Goal: Information Seeking & Learning: Learn about a topic

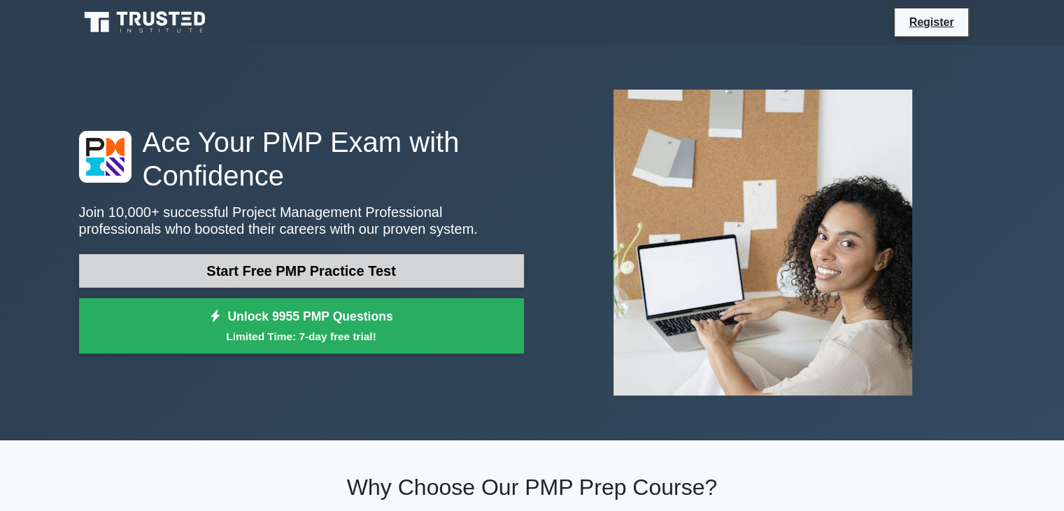
click at [339, 273] on link "Start Free PMP Practice Test" at bounding box center [301, 271] width 445 height 34
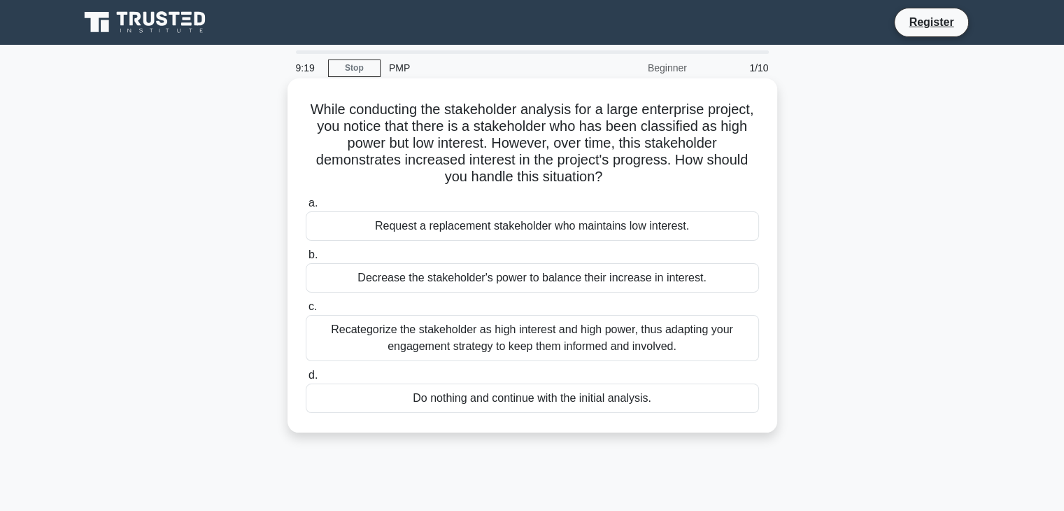
click at [566, 339] on div "Recategorize the stakeholder as high interest and high power, thus adapting you…" at bounding box center [532, 338] width 453 height 46
click at [306, 311] on input "c. Recategorize the stakeholder as high interest and high power, thus adapting …" at bounding box center [306, 306] width 0 height 9
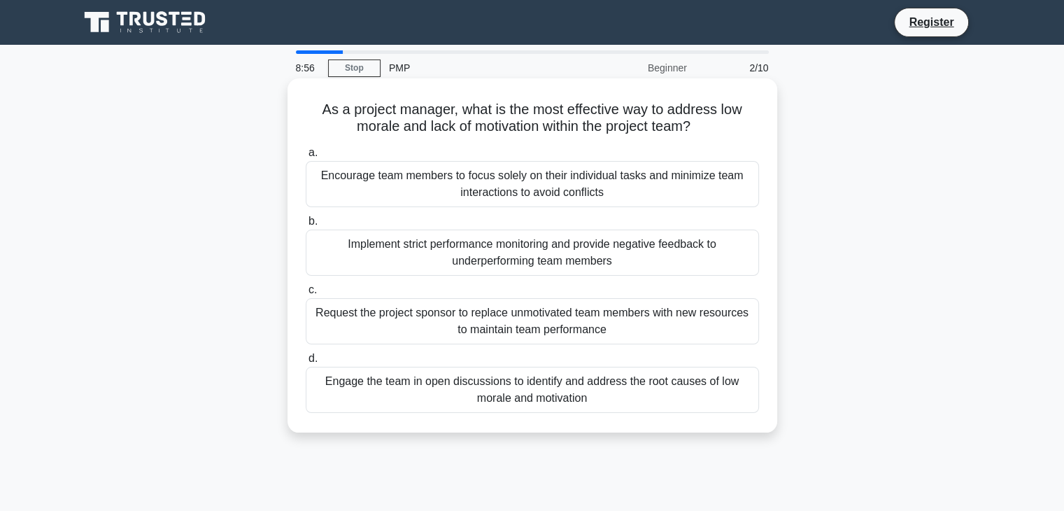
click at [624, 395] on div "Engage the team in open discussions to identify and address the root causes of …" at bounding box center [532, 389] width 453 height 46
click at [306, 363] on input "d. Engage the team in open discussions to identify and address the root causes …" at bounding box center [306, 358] width 0 height 9
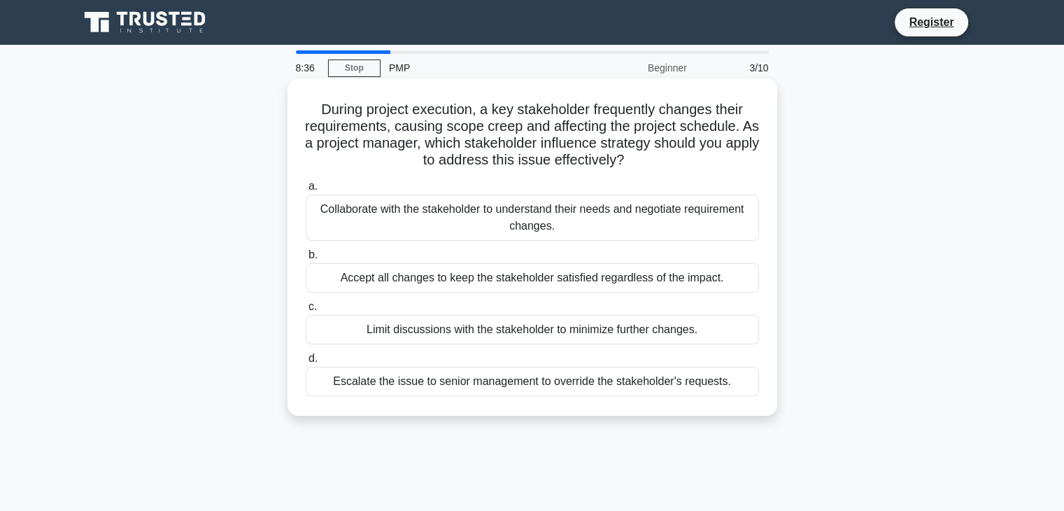
click at [682, 208] on div "Collaborate with the stakeholder to understand their needs and negotiate requir…" at bounding box center [532, 217] width 453 height 46
click at [306, 191] on input "a. Collaborate with the stakeholder to understand their needs and negotiate req…" at bounding box center [306, 186] width 0 height 9
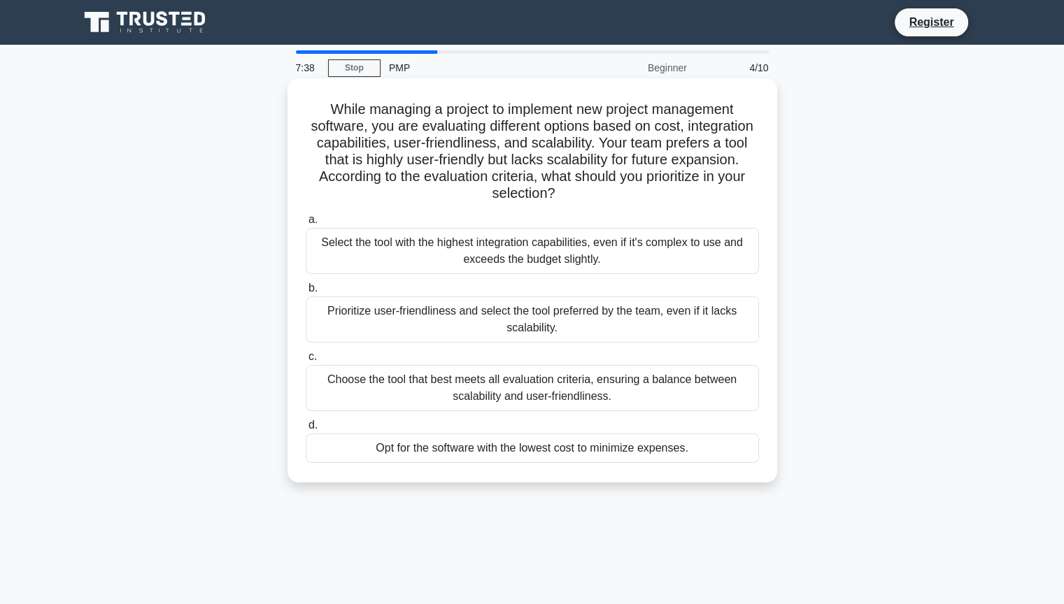
click at [599, 397] on div "Choose the tool that best meets all evaluation criteria, ensuring a balance bet…" at bounding box center [532, 388] width 453 height 46
click at [306, 362] on input "c. Choose the tool that best meets all evaluation criteria, ensuring a balance …" at bounding box center [306, 356] width 0 height 9
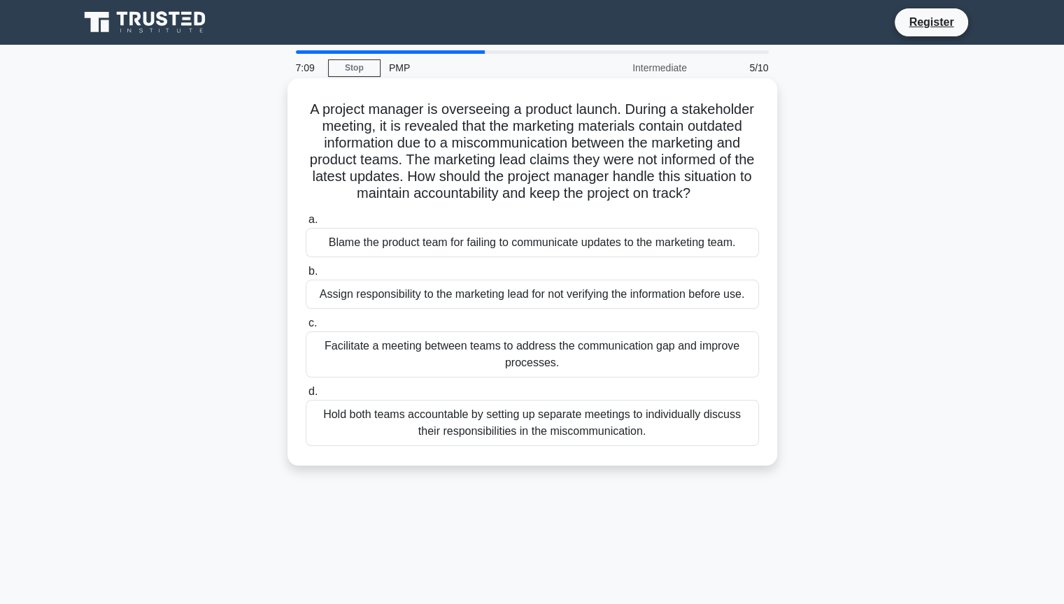
click at [584, 361] on div "Facilitate a meeting between teams to address the communication gap and improve…" at bounding box center [532, 355] width 453 height 46
click at [306, 328] on input "c. Facilitate a meeting between teams to address the communication gap and impr…" at bounding box center [306, 323] width 0 height 9
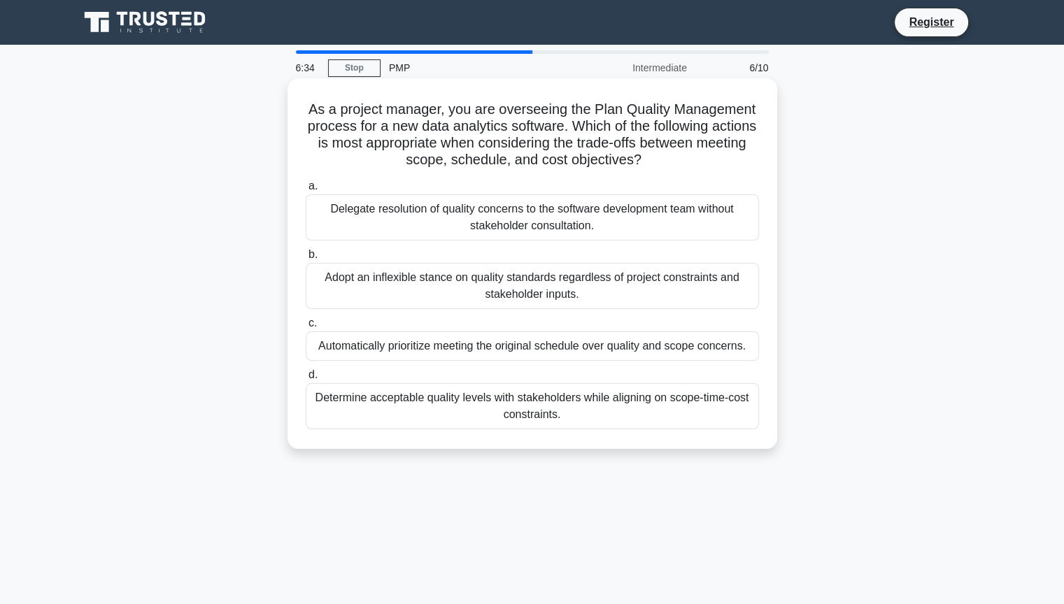
click at [469, 418] on div "Determine acceptable quality levels with stakeholders while aligning on scope-t…" at bounding box center [532, 406] width 453 height 46
click at [306, 380] on input "d. Determine acceptable quality levels with stakeholders while aligning on scop…" at bounding box center [306, 375] width 0 height 9
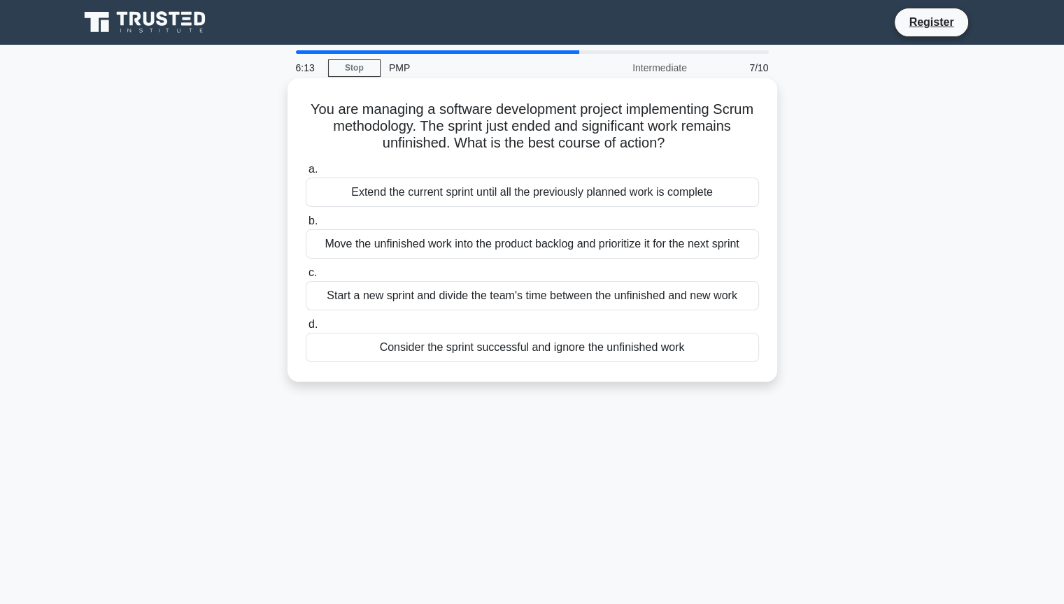
click at [464, 199] on div "Extend the current sprint until all the previously planned work is complete" at bounding box center [532, 192] width 453 height 29
click at [306, 174] on input "a. Extend the current sprint until all the previously planned work is complete" at bounding box center [306, 169] width 0 height 9
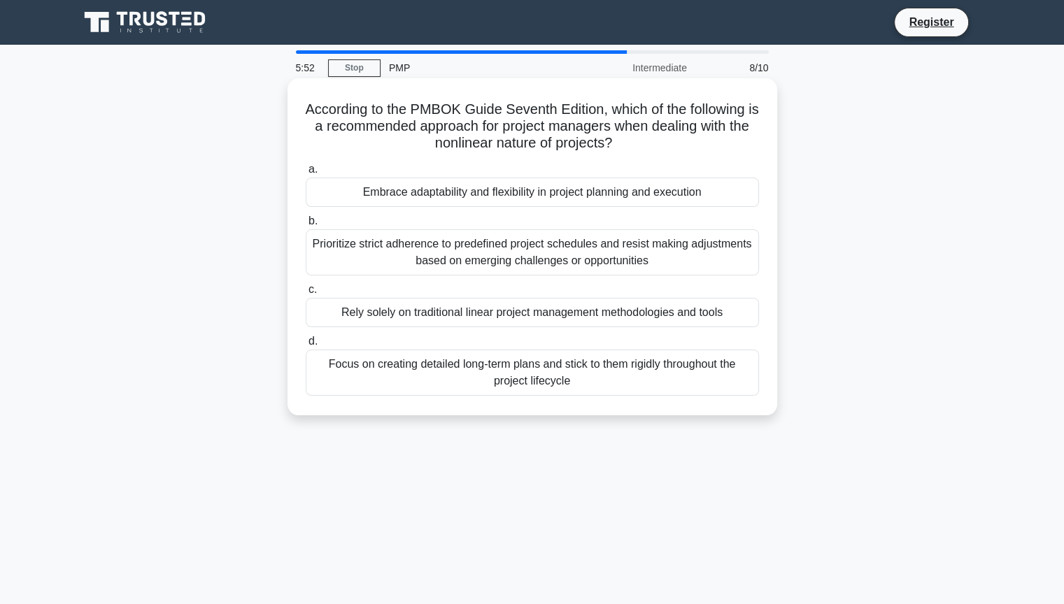
click at [422, 375] on div "Focus on creating detailed long-term plans and stick to them rigidly throughout…" at bounding box center [532, 373] width 453 height 46
click at [306, 346] on input "d. Focus on creating detailed long-term plans and stick to them rigidly through…" at bounding box center [306, 341] width 0 height 9
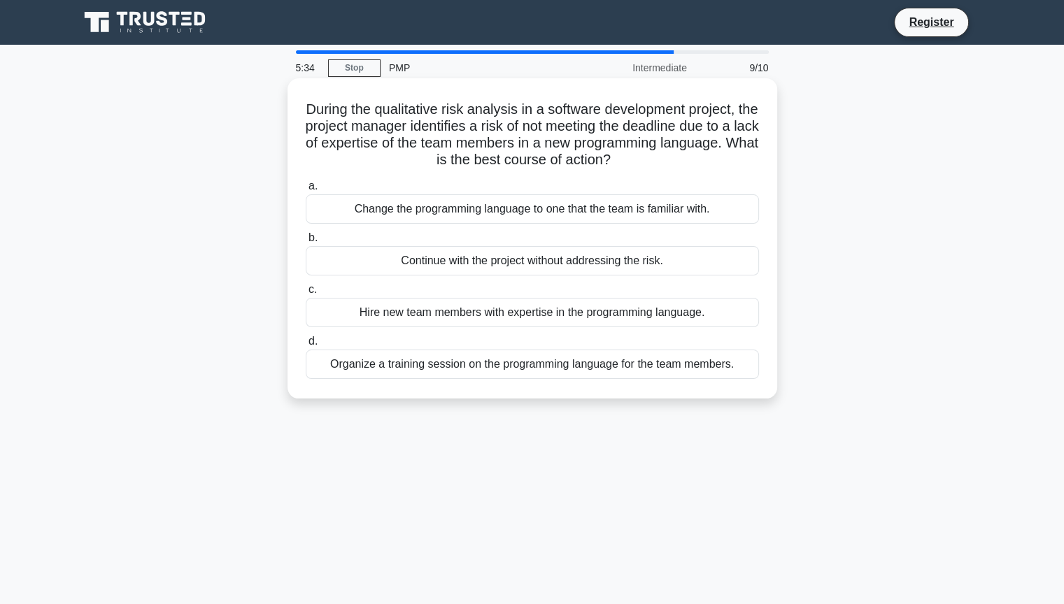
click at [403, 362] on div "Organize a training session on the programming language for the team members." at bounding box center [532, 364] width 453 height 29
click at [306, 346] on input "d. Organize a training session on the programming language for the team members." at bounding box center [306, 341] width 0 height 9
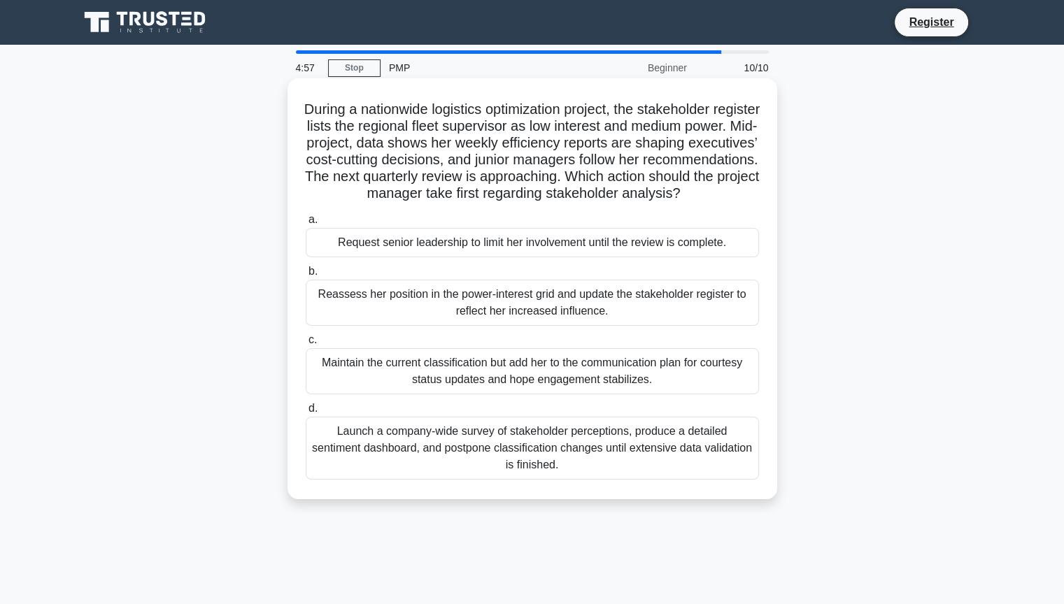
click at [470, 458] on div "Launch a company-wide survey of stakeholder perceptions, produce a detailed sen…" at bounding box center [532, 448] width 453 height 63
click at [306, 413] on input "d. Launch a company-wide survey of stakeholder perceptions, produce a detailed …" at bounding box center [306, 408] width 0 height 9
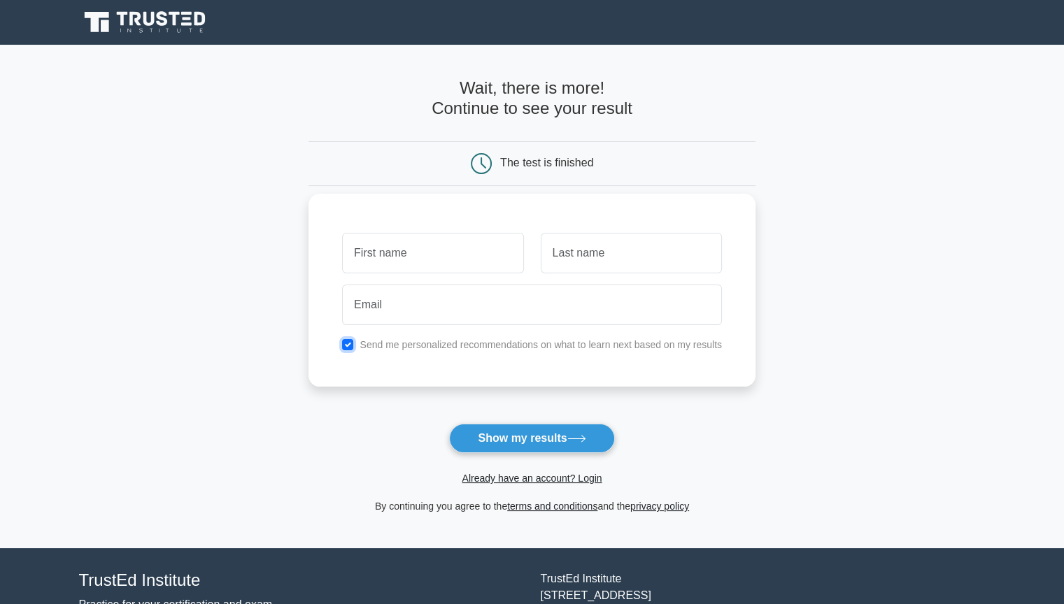
click at [348, 344] on input "checkbox" at bounding box center [347, 344] width 11 height 11
checkbox input "false"
click at [546, 434] on button "Show my results" at bounding box center [531, 438] width 165 height 29
type input "Rakesh"
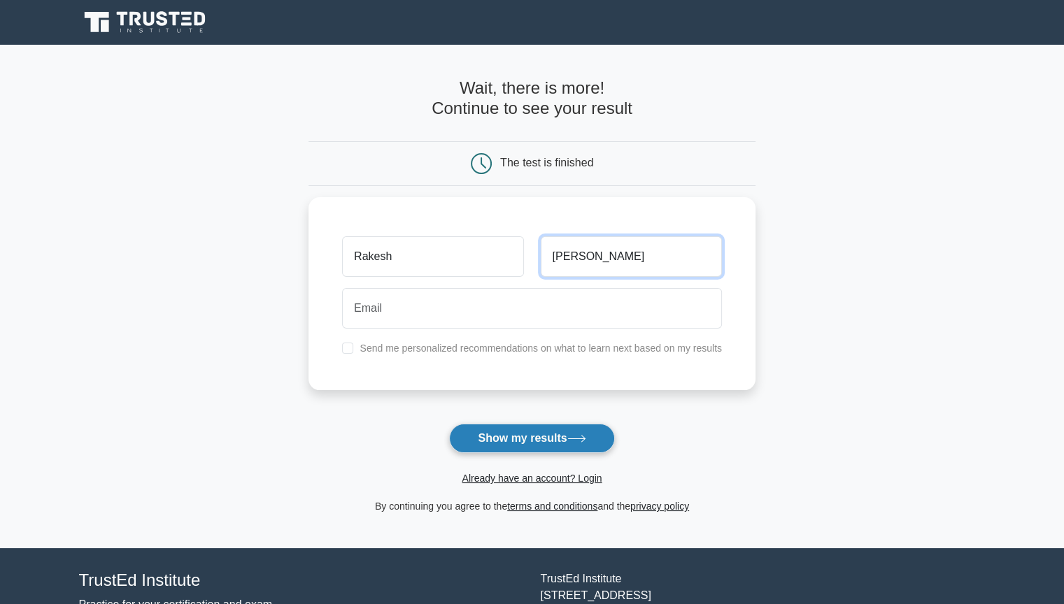
type input "Shenoy"
click at [469, 444] on button "Show my results" at bounding box center [531, 438] width 165 height 29
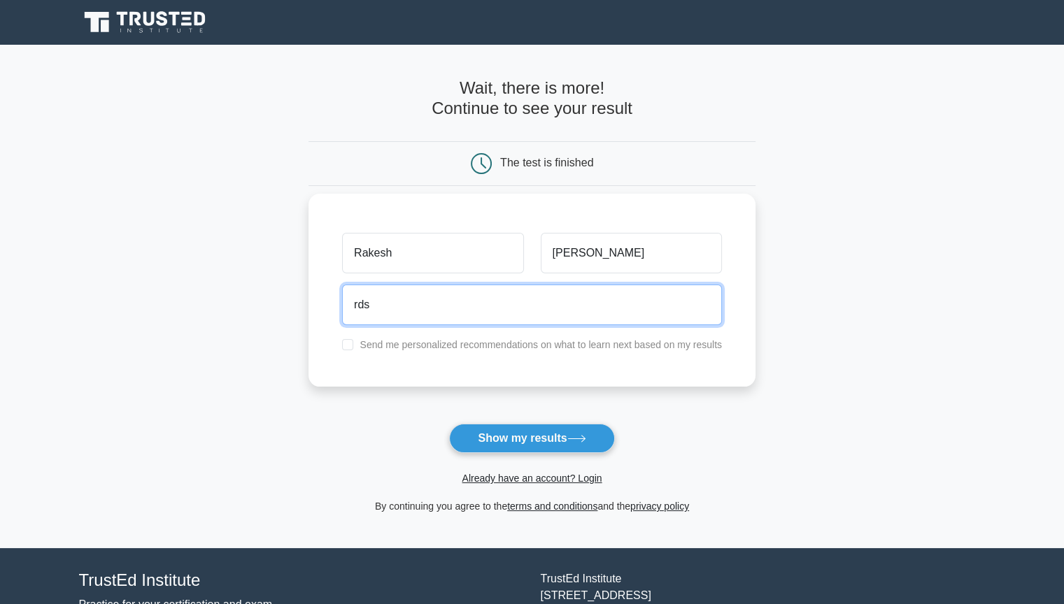
type input "rdsraku@gmail.com"
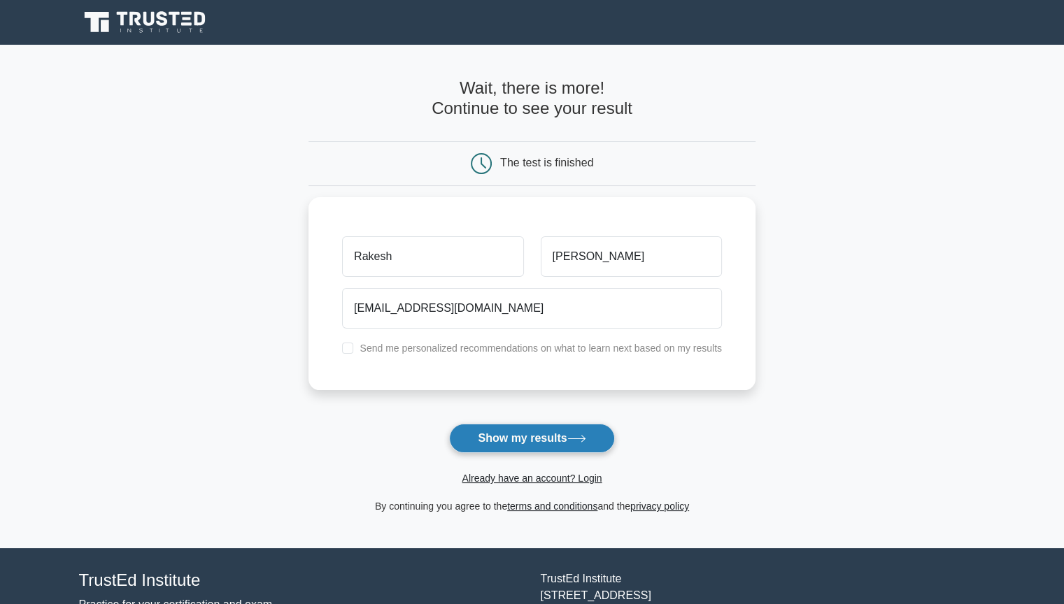
click at [485, 442] on button "Show my results" at bounding box center [531, 438] width 165 height 29
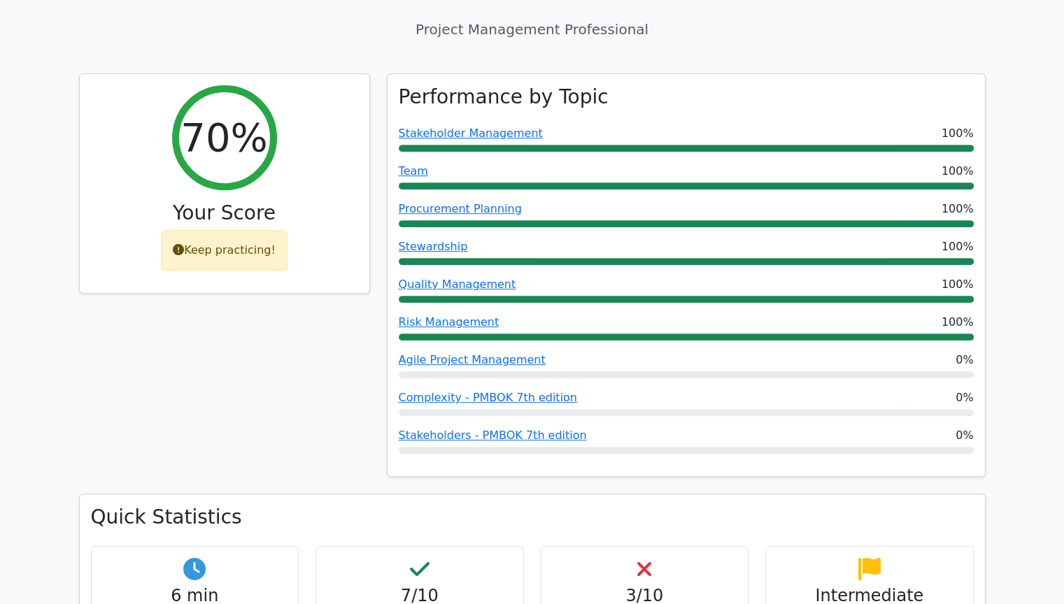
scroll to position [560, 0]
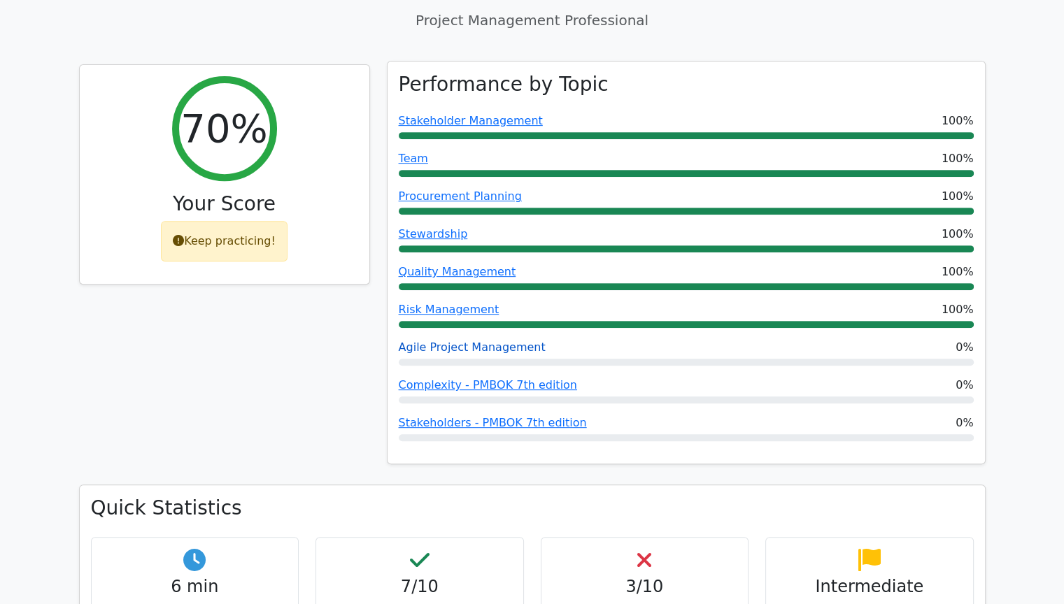
click at [442, 341] on link "Agile Project Management" at bounding box center [472, 347] width 147 height 13
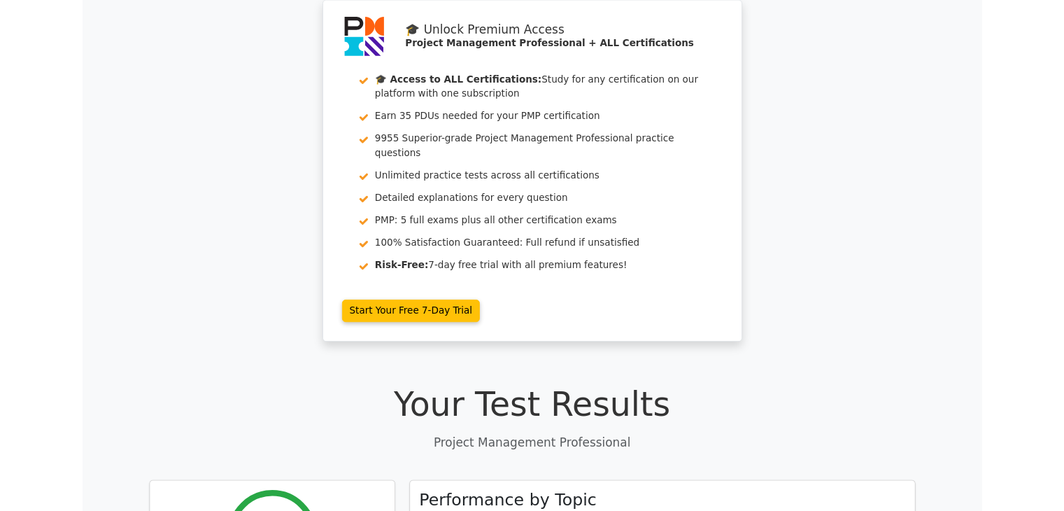
scroll to position [0, 0]
